Goal: Download file/media

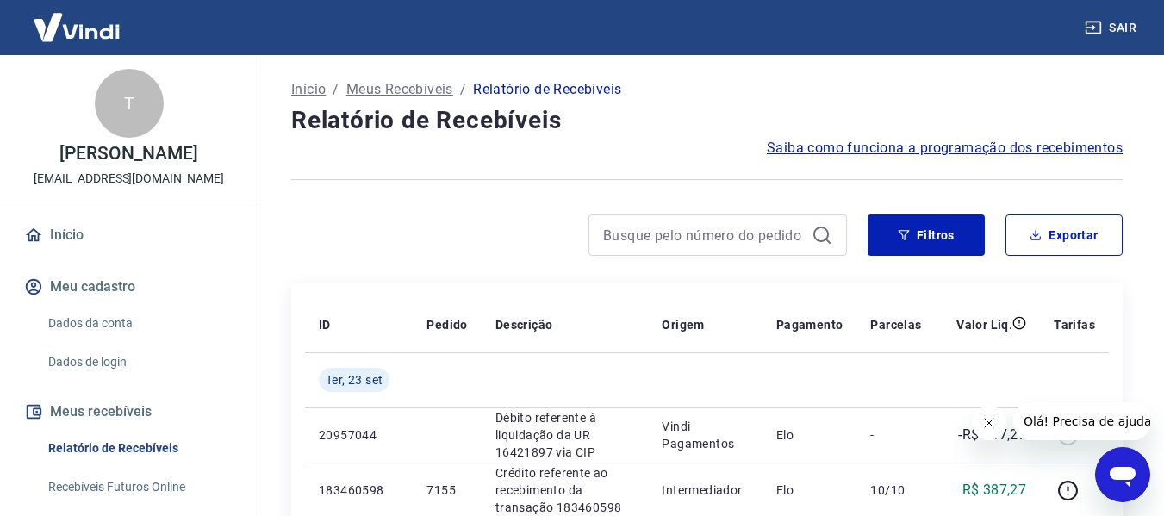
scroll to position [86, 0]
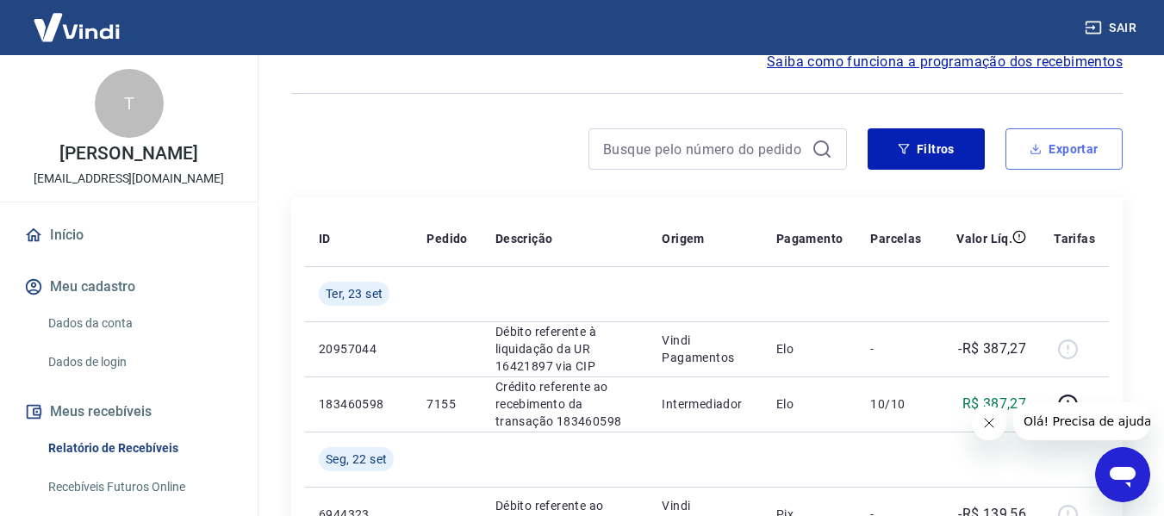
click at [1069, 162] on button "Exportar" at bounding box center [1064, 148] width 117 height 41
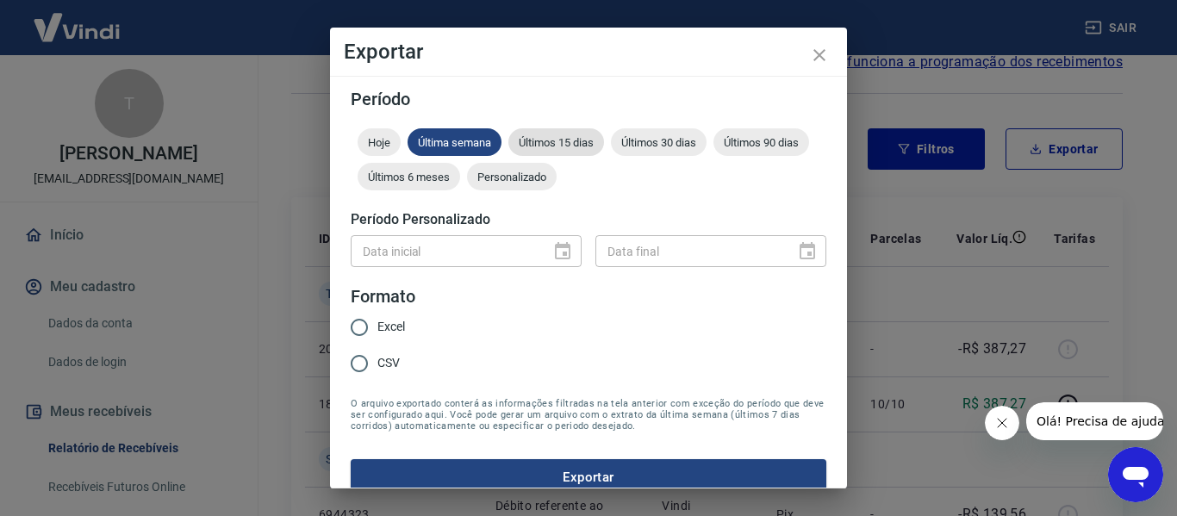
click at [576, 142] on span "Últimos 15 dias" at bounding box center [557, 142] width 96 height 13
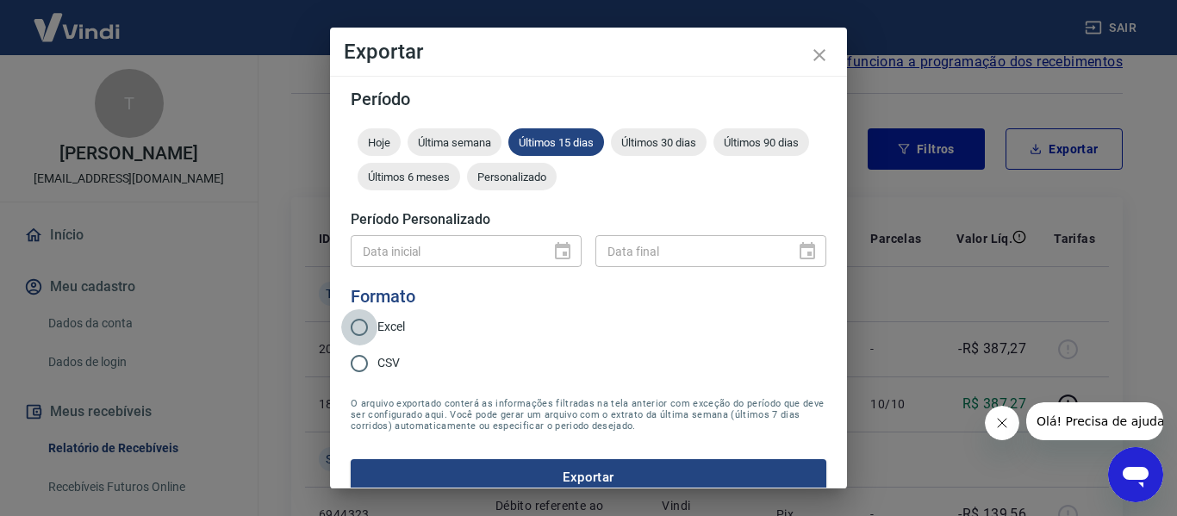
click at [367, 324] on input "Excel" at bounding box center [359, 327] width 36 height 36
radio input "true"
click at [664, 472] on button "Exportar" at bounding box center [589, 477] width 476 height 36
